Goal: Task Accomplishment & Management: Complete application form

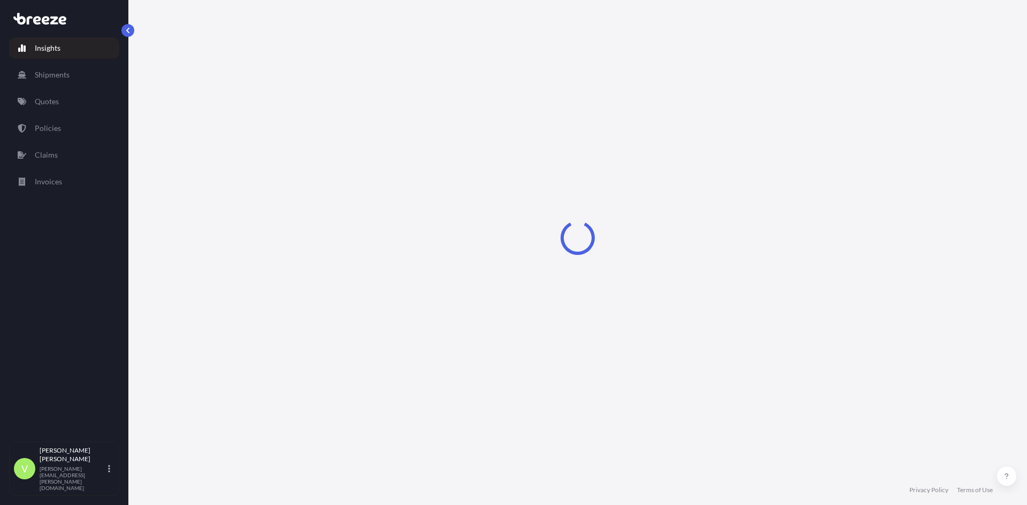
select select "2025"
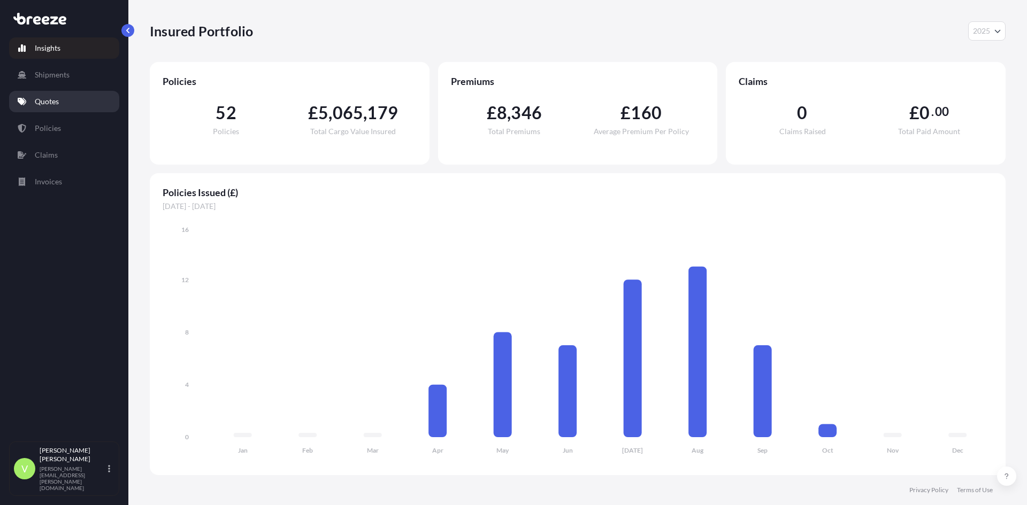
click at [56, 103] on p "Quotes" at bounding box center [47, 101] width 24 height 11
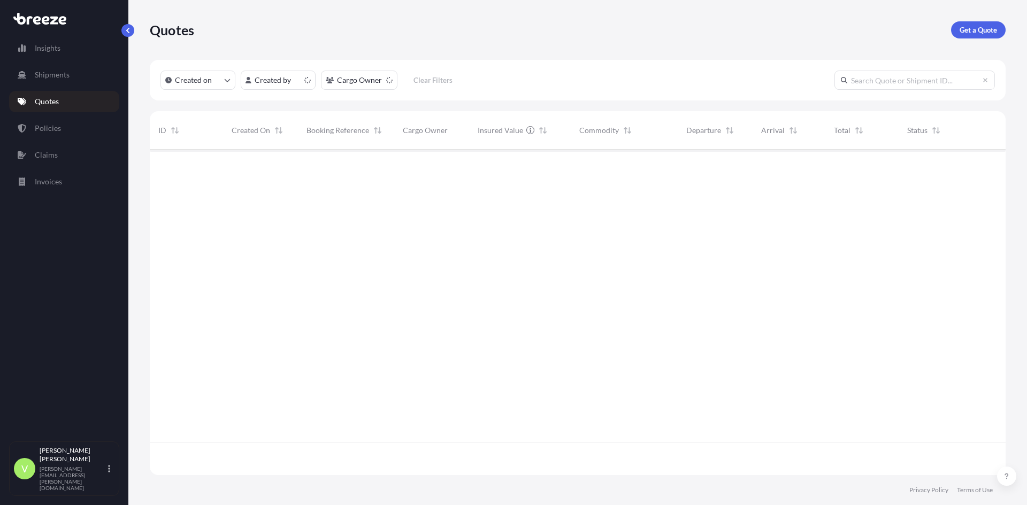
scroll to position [324, 848]
click at [871, 83] on input "text" at bounding box center [914, 80] width 160 height 19
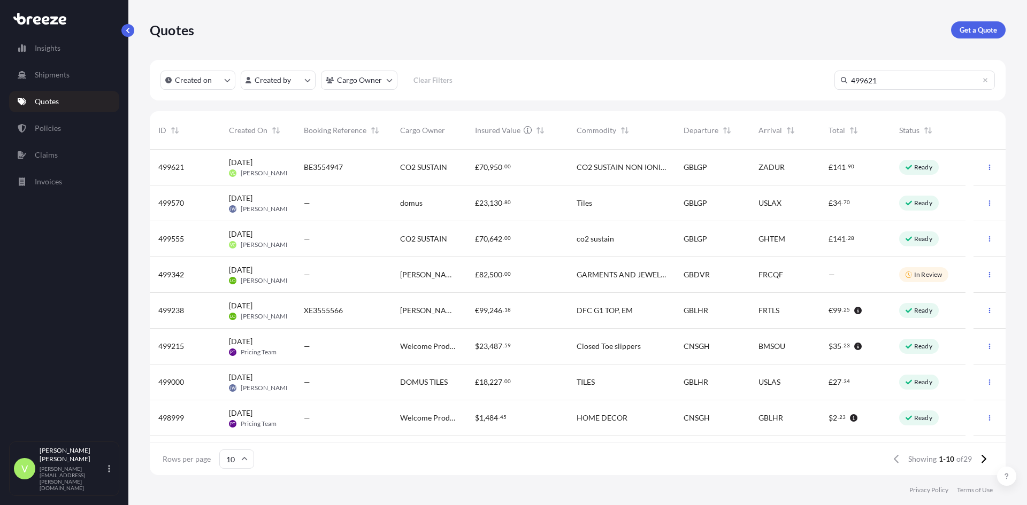
type input "499621"
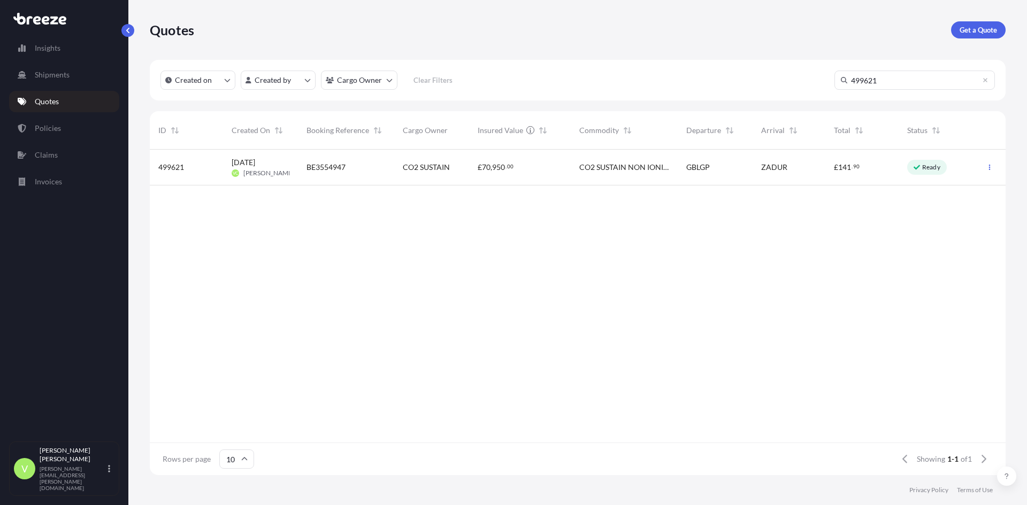
click at [286, 171] on span "[PERSON_NAME]" at bounding box center [268, 173] width 51 height 9
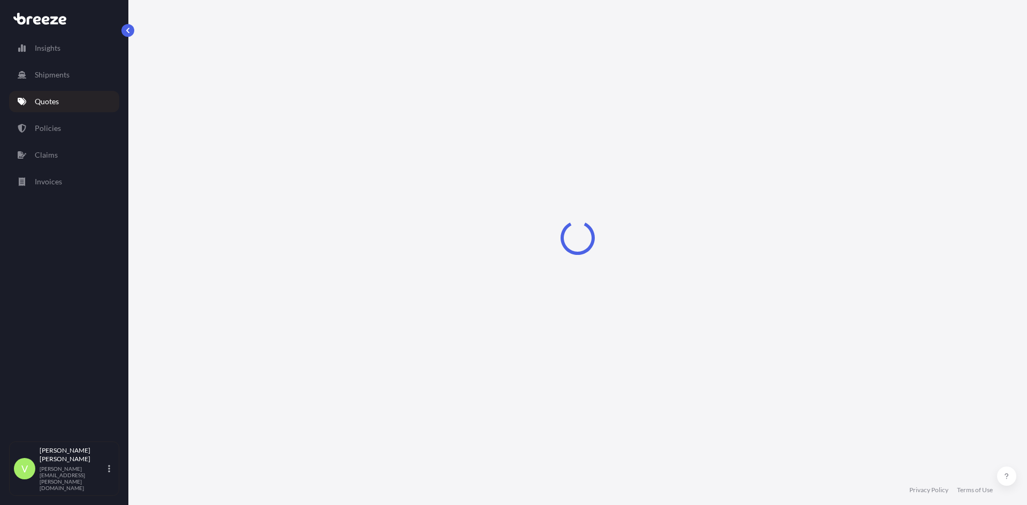
select select "Sea"
select select "Road"
select select "2"
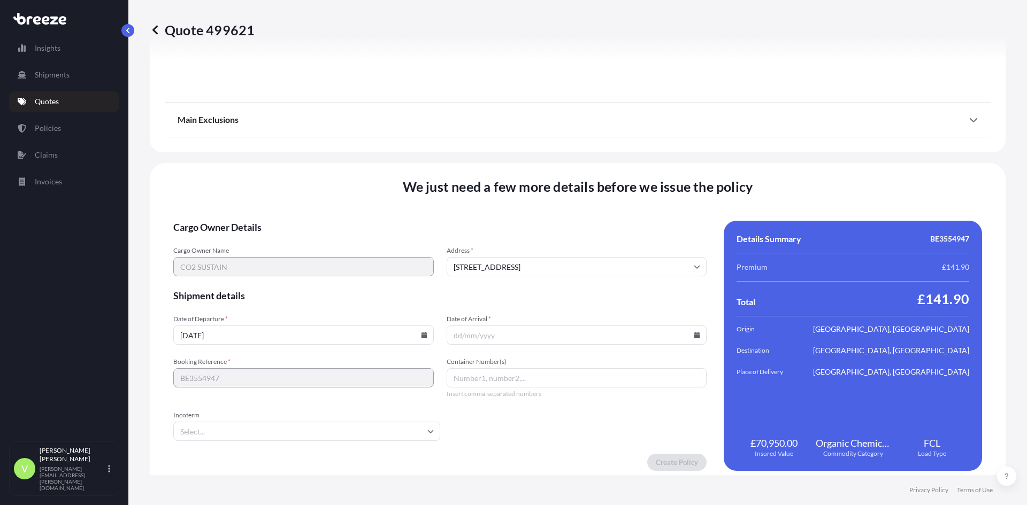
scroll to position [1278, 0]
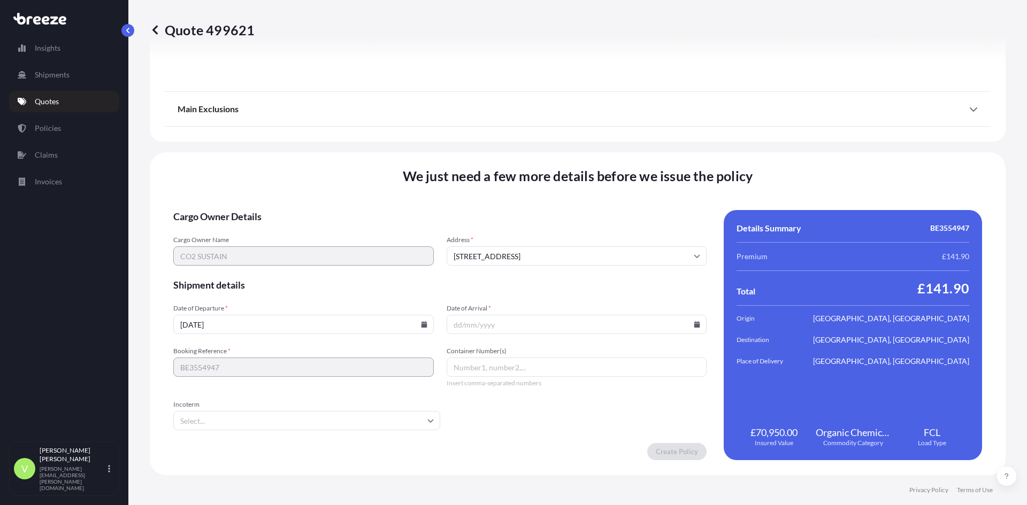
click at [218, 327] on input "[DATE]" at bounding box center [303, 324] width 260 height 19
click at [422, 321] on icon at bounding box center [424, 324] width 6 height 6
click at [364, 228] on button "21" at bounding box center [355, 226] width 17 height 17
type input "[DATE]"
click at [481, 320] on input "Date of Arrival *" at bounding box center [577, 324] width 260 height 19
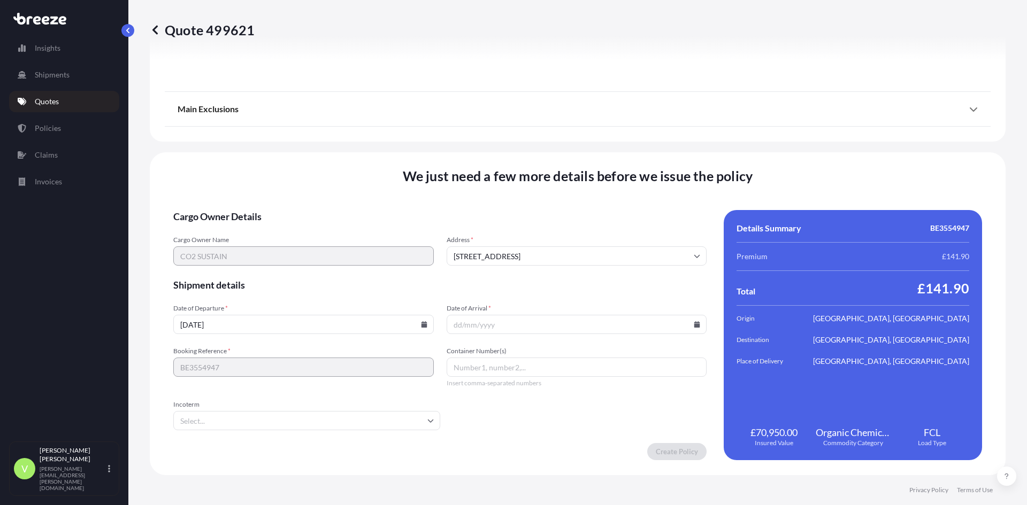
click at [694, 325] on icon at bounding box center [697, 324] width 6 height 6
click at [519, 156] on icon at bounding box center [517, 159] width 3 height 6
click at [635, 251] on button "26" at bounding box center [626, 245] width 17 height 17
type input "[DATE]"
click at [520, 372] on input "Container Number(s)" at bounding box center [577, 367] width 260 height 19
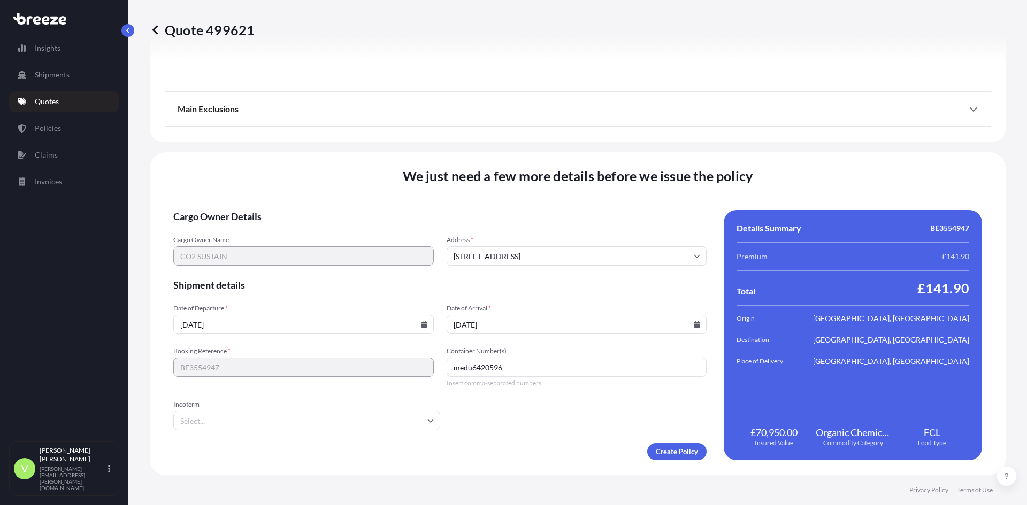
type input "medu6420596"
click at [225, 423] on input "Incoterm" at bounding box center [306, 420] width 267 height 19
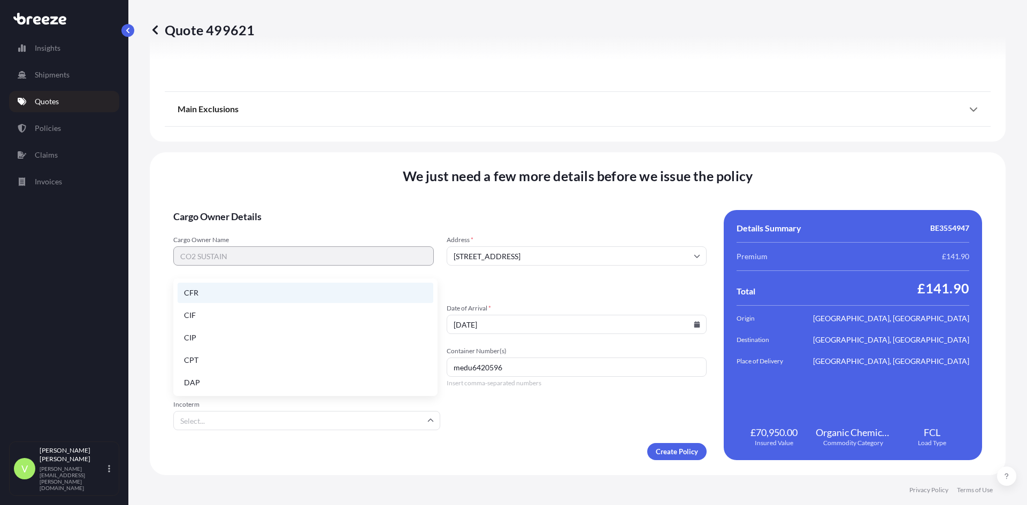
click at [190, 291] on li "CFR" at bounding box center [306, 293] width 256 height 20
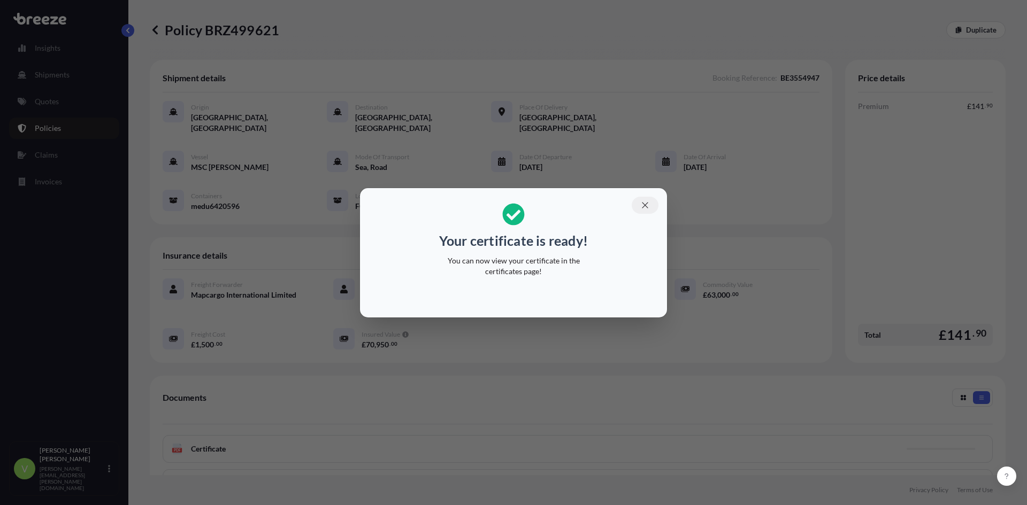
click at [645, 203] on icon "button" at bounding box center [645, 206] width 10 height 10
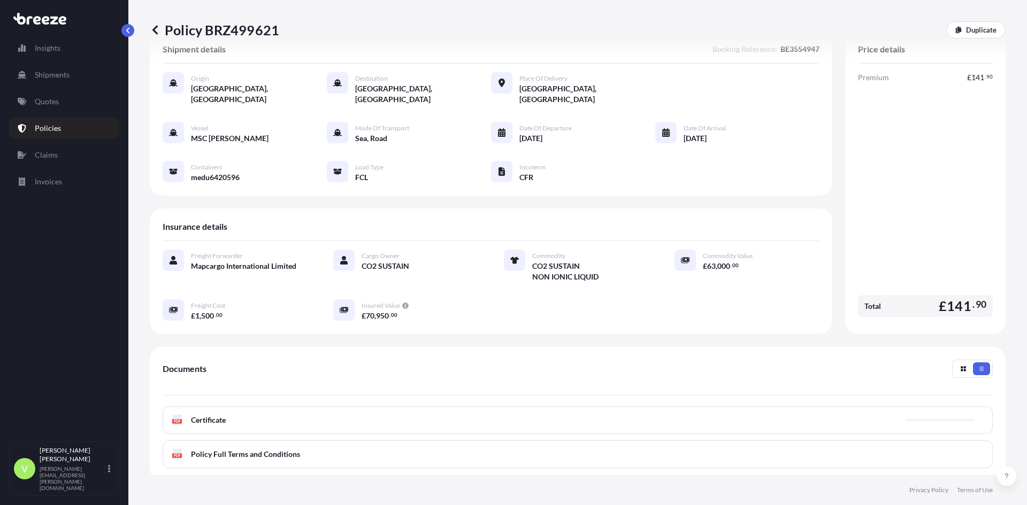
scroll to position [53, 0]
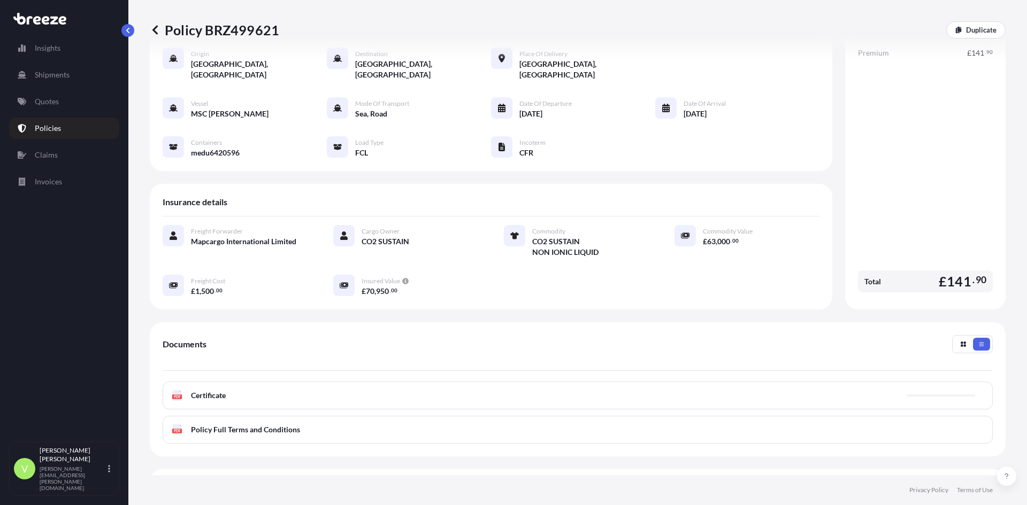
click at [203, 390] on span "Certificate" at bounding box center [208, 395] width 35 height 11
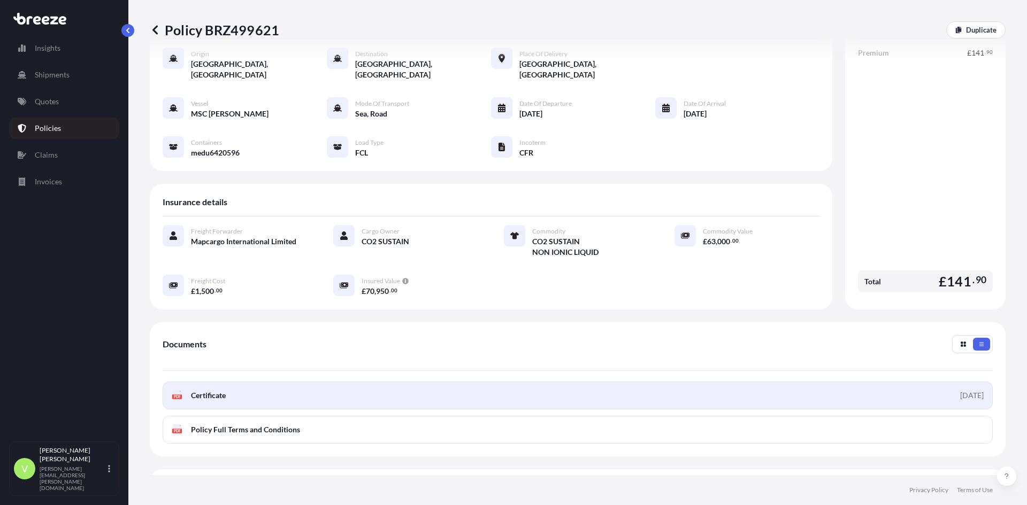
click at [177, 395] on text "PDF" at bounding box center [177, 397] width 7 height 4
